Goal: Transaction & Acquisition: Purchase product/service

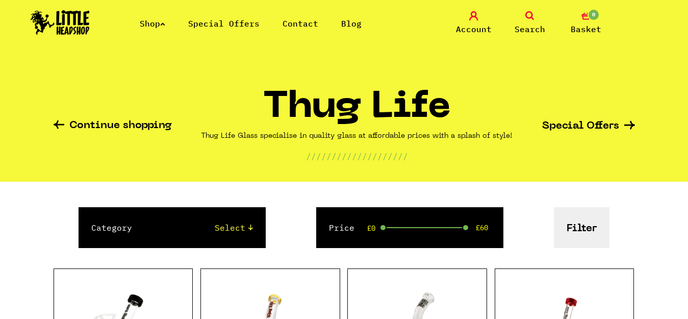
click at [165, 23] on icon at bounding box center [162, 24] width 5 height 4
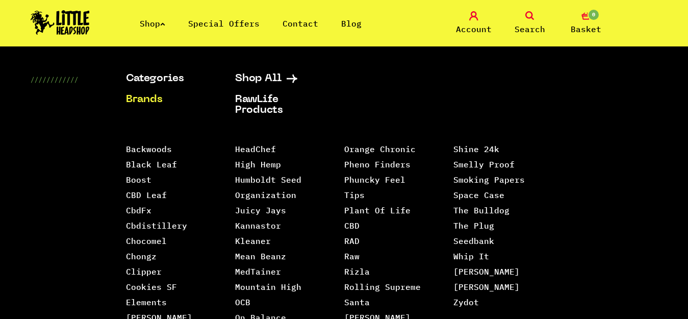
click at [164, 23] on icon at bounding box center [162, 24] width 5 height 4
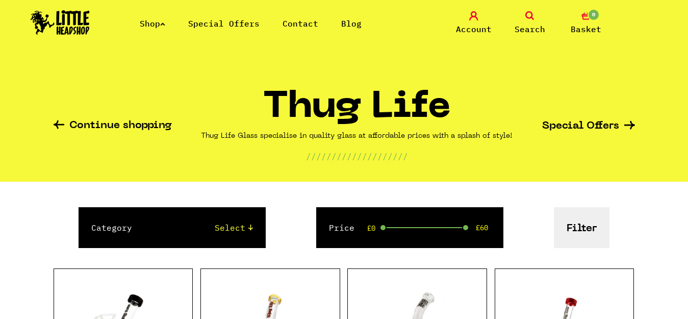
click at [164, 23] on icon at bounding box center [162, 24] width 5 height 4
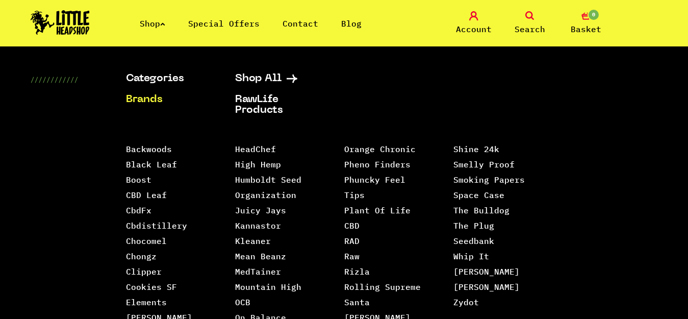
click at [144, 101] on link "Brands" at bounding box center [168, 99] width 84 height 11
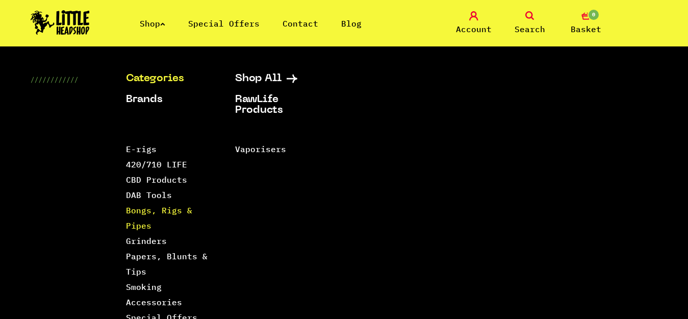
click at [132, 207] on link "Bongs, Rigs & Pipes" at bounding box center [159, 217] width 66 height 25
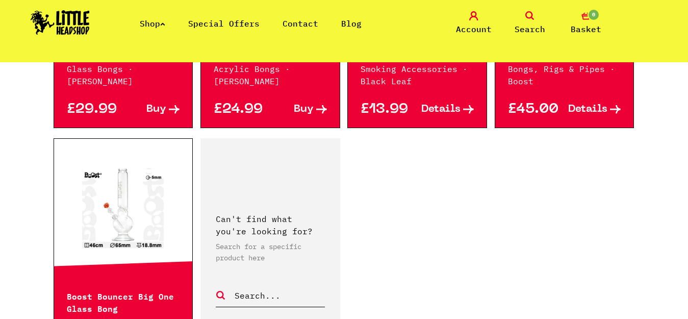
scroll to position [1835, 0]
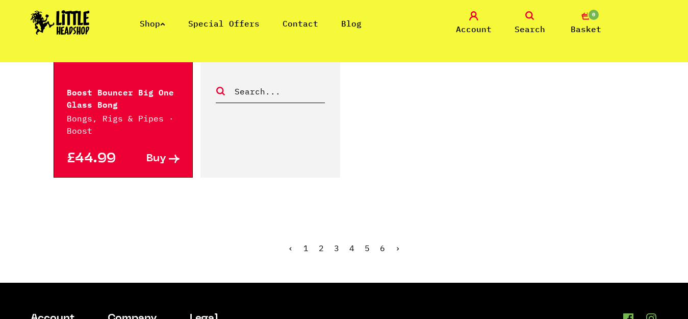
click at [318, 233] on ul "‹ 1 2 3 4 5 6 ›" at bounding box center [344, 255] width 581 height 44
click at [321, 243] on link "2" at bounding box center [321, 248] width 5 height 10
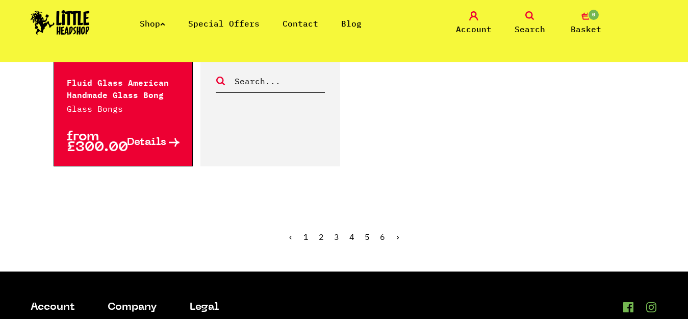
scroll to position [1835, 0]
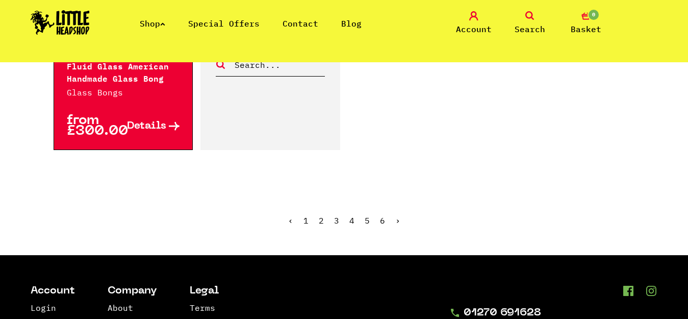
click at [323, 215] on span "2" at bounding box center [321, 220] width 5 height 10
click at [334, 215] on link "3" at bounding box center [336, 220] width 5 height 10
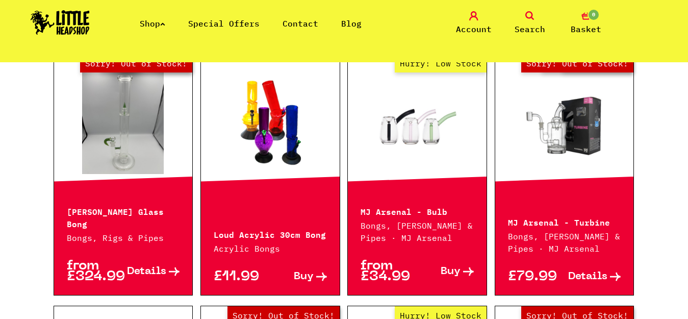
scroll to position [1122, 0]
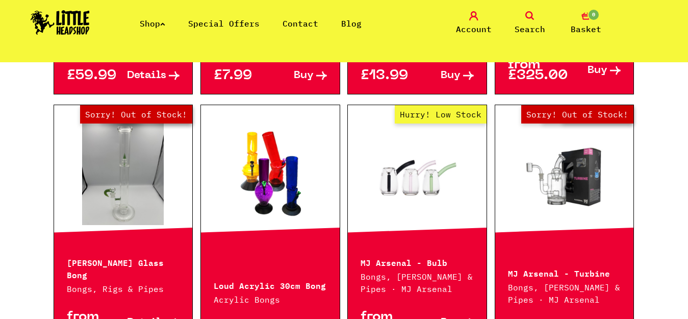
click at [109, 196] on link "Out of Stock Hurry! Low Stock Sorry! Out of Stock!" at bounding box center [123, 174] width 139 height 102
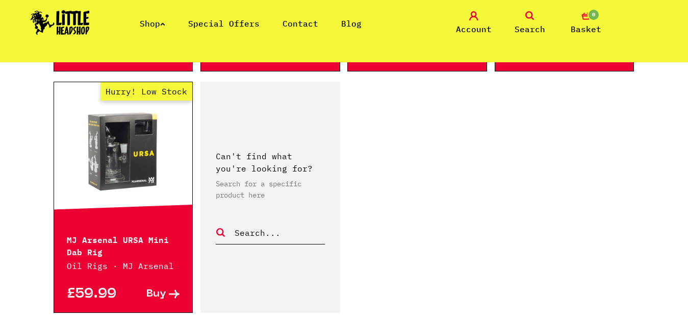
scroll to position [1733, 0]
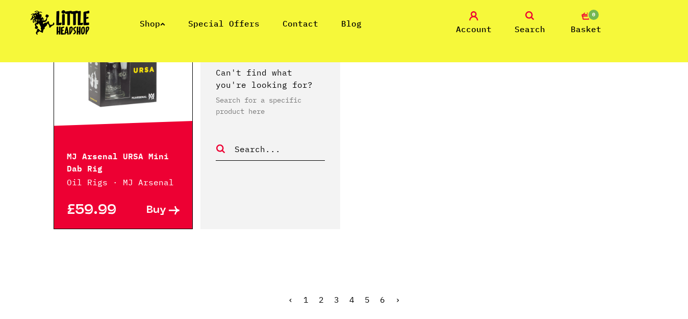
click at [351, 301] on link "4" at bounding box center [351, 299] width 5 height 10
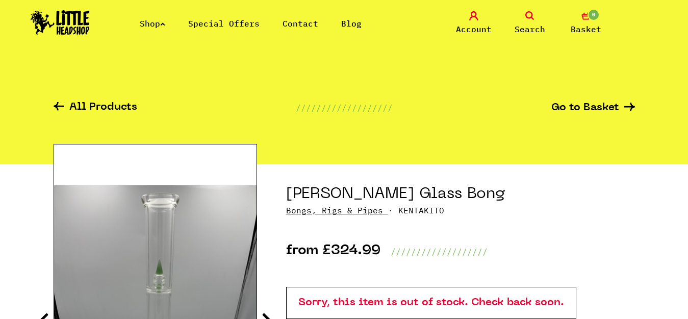
scroll to position [153, 0]
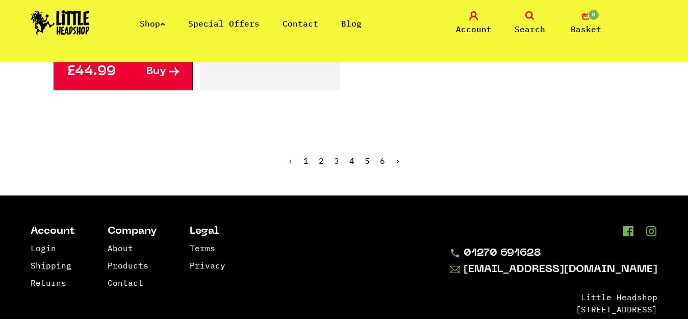
scroll to position [1886, 0]
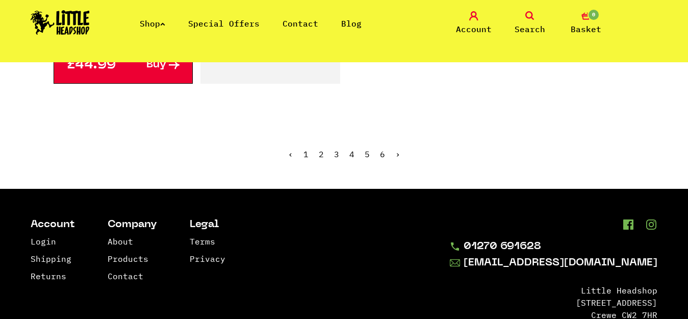
click at [364, 149] on link "5" at bounding box center [366, 154] width 5 height 10
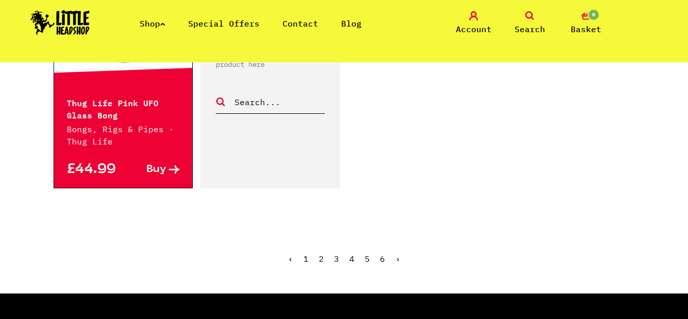
scroll to position [1835, 0]
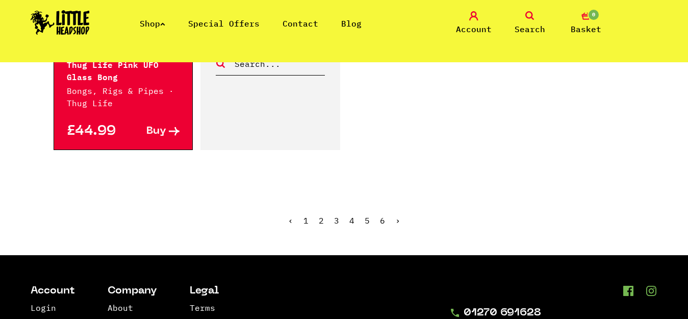
click at [364, 215] on span "5" at bounding box center [366, 220] width 5 height 10
click at [380, 215] on link "6" at bounding box center [382, 220] width 5 height 10
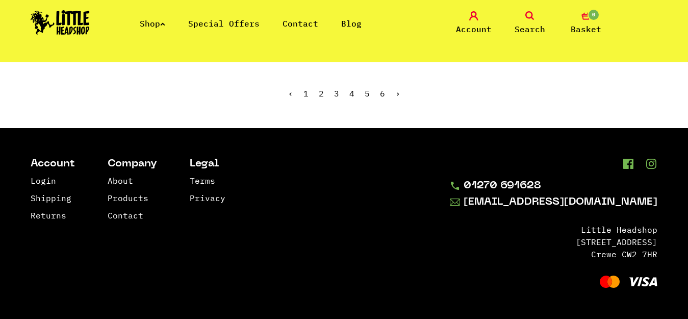
scroll to position [820, 0]
